Goal: Use online tool/utility: Use online tool/utility

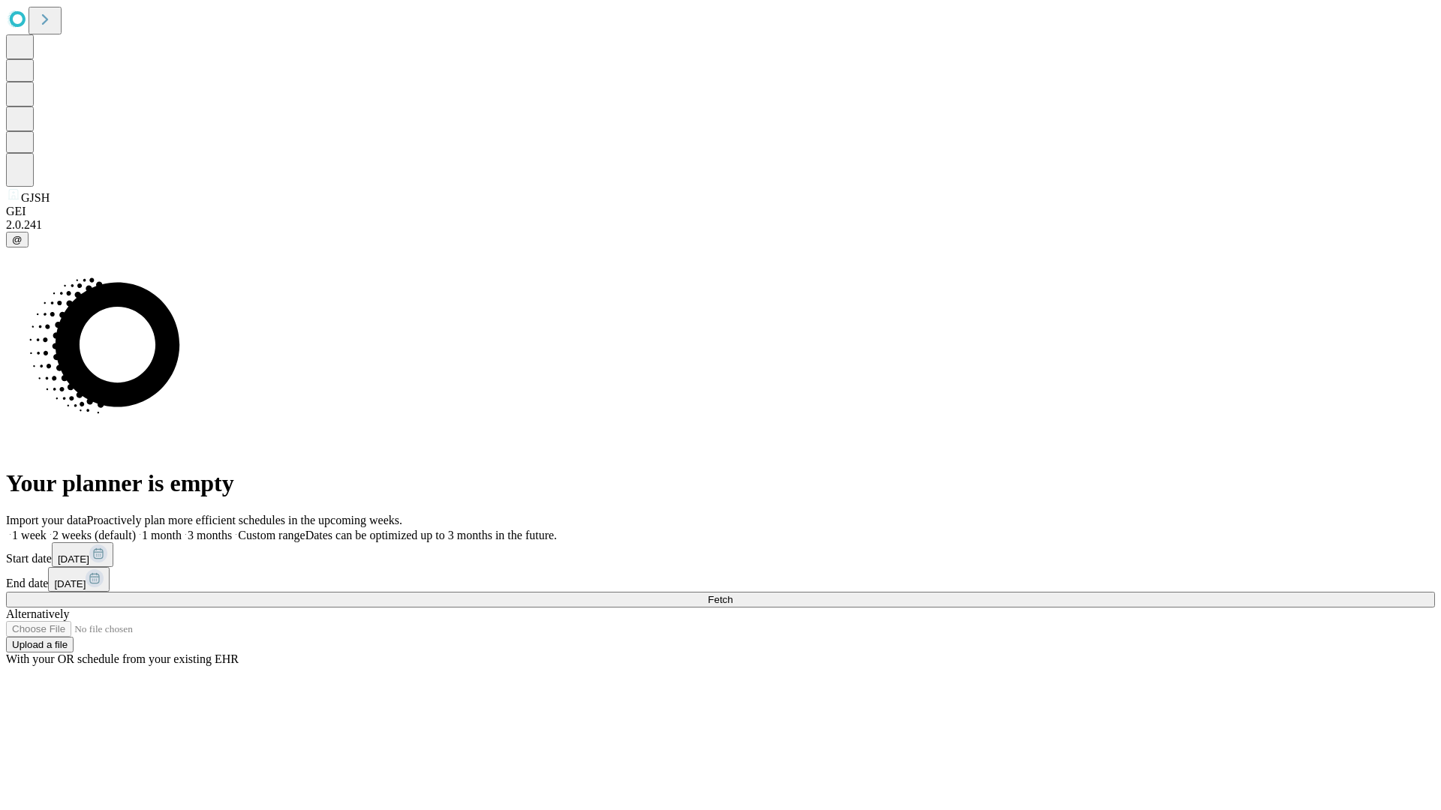
click at [732, 594] on span "Fetch" at bounding box center [720, 599] width 25 height 11
